Goal: Navigation & Orientation: Find specific page/section

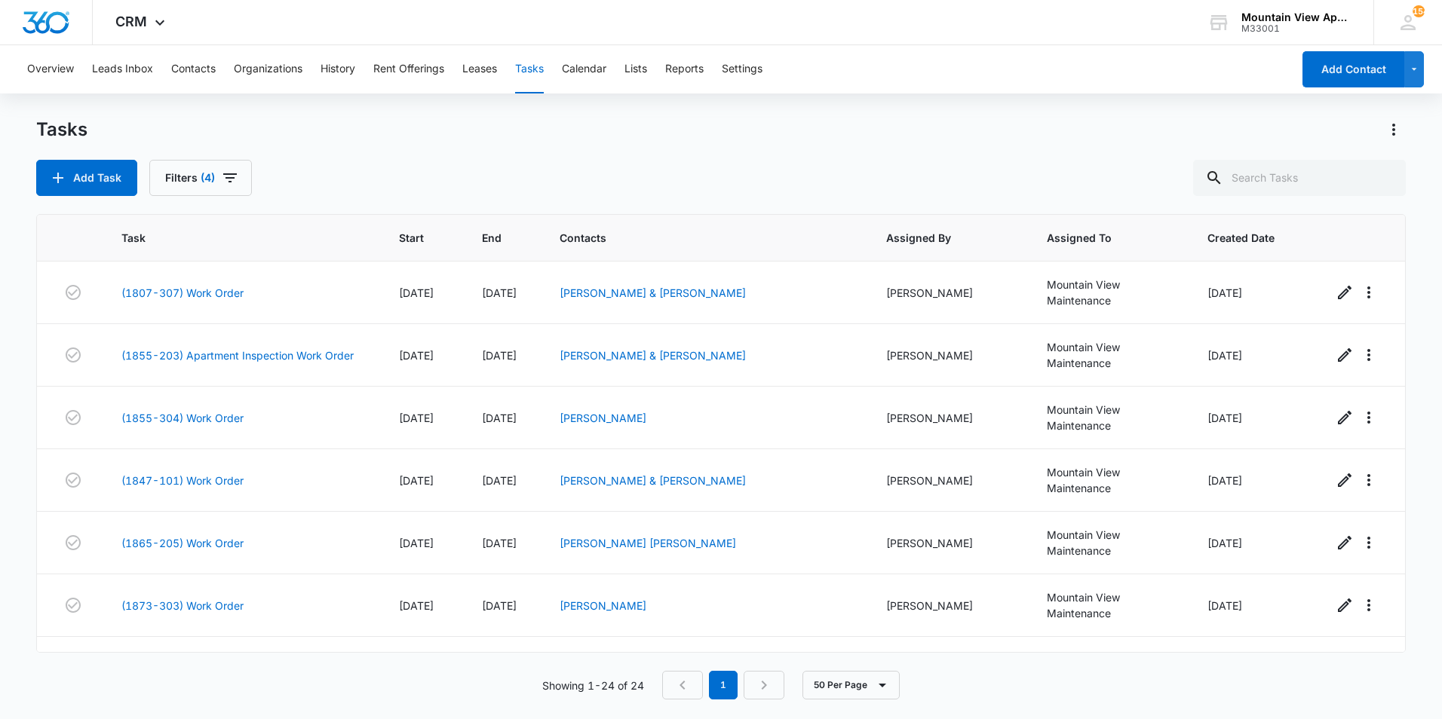
scroll to position [962, 0]
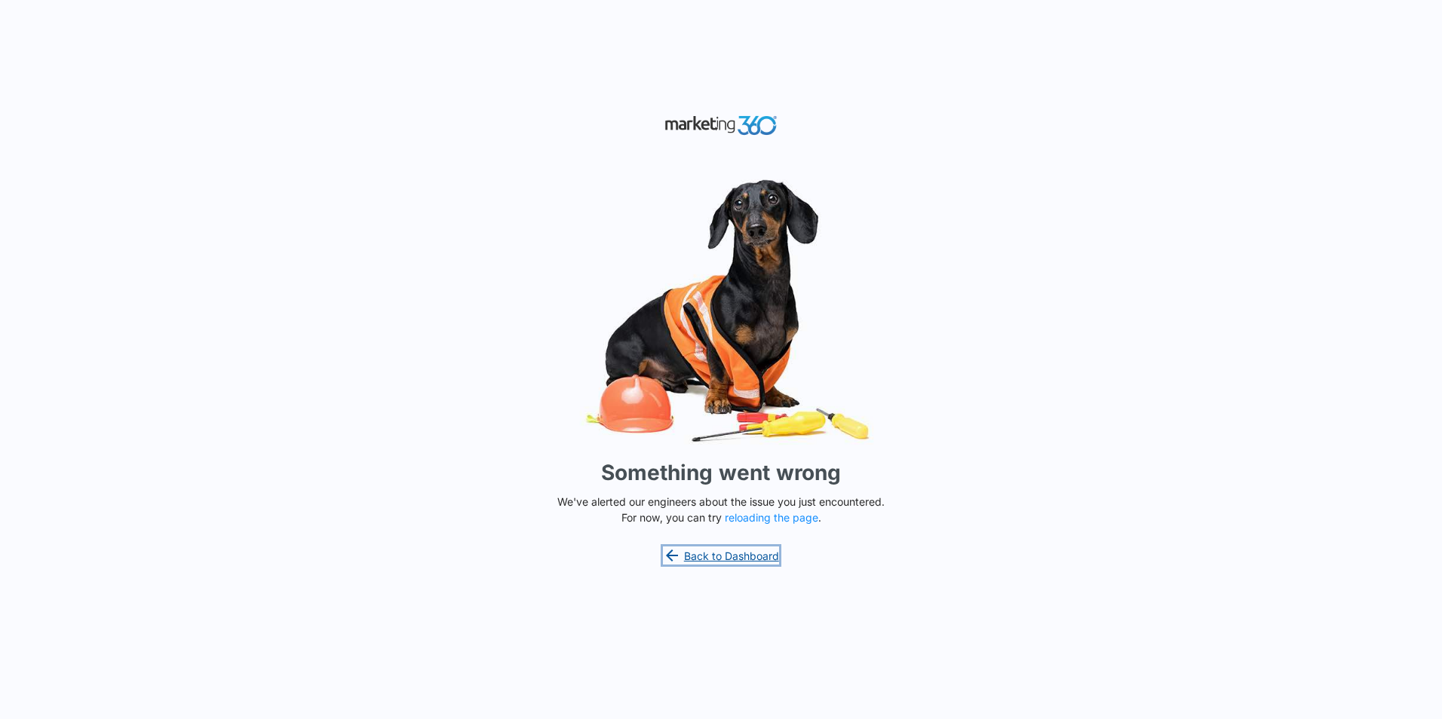
click at [743, 552] on link "Back to Dashboard" at bounding box center [721, 556] width 116 height 18
click at [723, 557] on link "Back to Dashboard" at bounding box center [721, 556] width 116 height 18
click at [734, 556] on link "Back to Dashboard" at bounding box center [721, 556] width 116 height 18
